Goal: Task Accomplishment & Management: Use online tool/utility

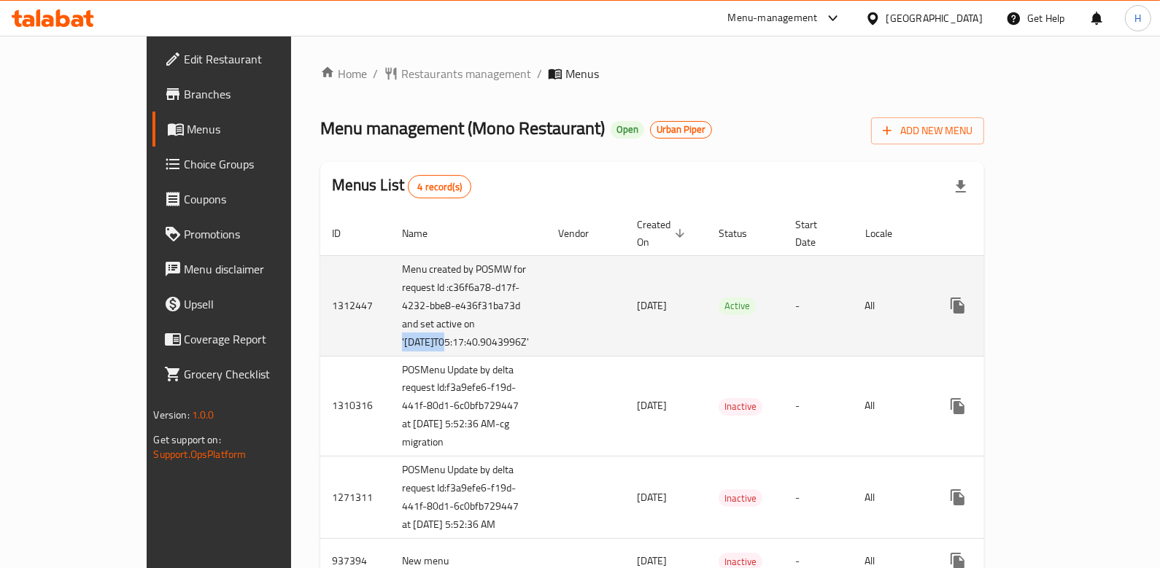
drag, startPoint x: 374, startPoint y: 323, endPoint x: 387, endPoint y: 345, distance: 25.5
click at [390, 345] on td "Menu created by POSMW for request Id :c36f6a78-d17f-4232-bbe8-e436f31ba73d and …" at bounding box center [468, 305] width 156 height 101
drag, startPoint x: 508, startPoint y: 296, endPoint x: 600, endPoint y: 309, distance: 93.0
click at [625, 309] on td "[DATE]" at bounding box center [666, 305] width 82 height 101
